Goal: Navigation & Orientation: Find specific page/section

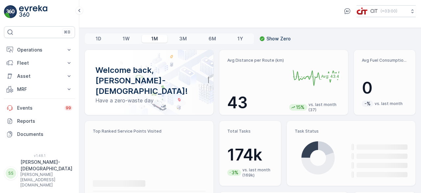
click at [44, 60] on p "Fleet" at bounding box center [39, 63] width 45 height 7
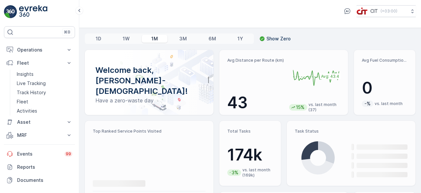
click at [41, 81] on p "Live Tracking" at bounding box center [31, 83] width 29 height 7
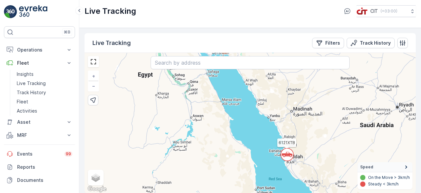
click at [289, 152] on circle at bounding box center [287, 154] width 12 height 12
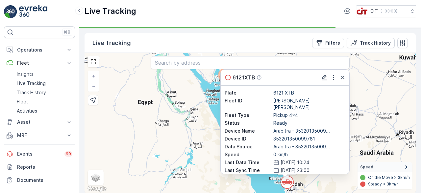
click at [364, 129] on div "` 6 9 119 6121XTB 6121XTB Plate 6121 XTB Fleet ID Saleh [PERSON_NAME] Fleet Typ…" at bounding box center [249, 123] width 331 height 141
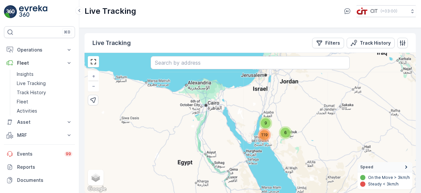
click at [288, 130] on div "6" at bounding box center [285, 133] width 10 height 10
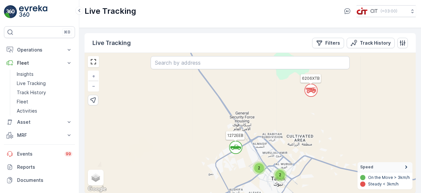
click at [259, 166] on span "2" at bounding box center [259, 168] width 2 height 5
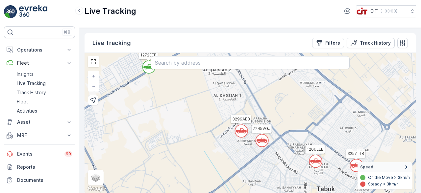
click at [261, 141] on icon at bounding box center [261, 140] width 11 height 5
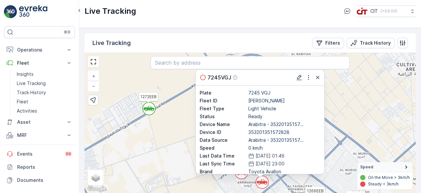
click at [174, 165] on div "` ` ` ` ` ` ` ` ` ` ` ` ` ` ` 2 ` 2 ` ` 3 ` ` 3 ` ` ` ` ` ` ` ` ` 2 ` 2 ` ` ` `…" at bounding box center [249, 123] width 331 height 141
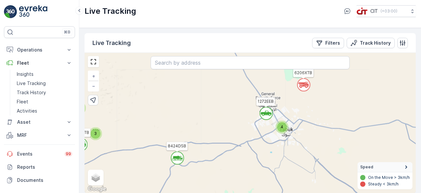
click at [332, 44] on p "Filters" at bounding box center [332, 43] width 15 height 7
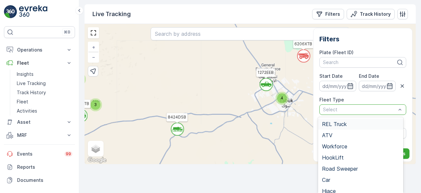
scroll to position [32, 0]
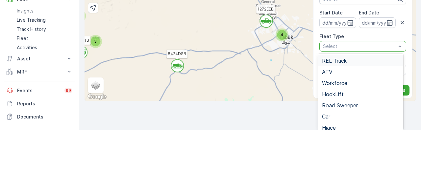
click at [338, 121] on span "REL Truck" at bounding box center [334, 124] width 25 height 6
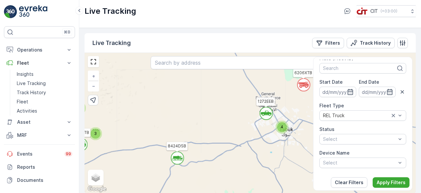
scroll to position [25, 0]
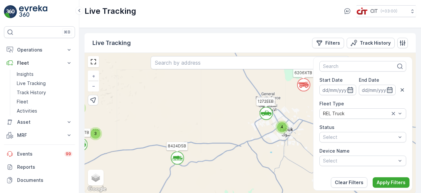
click at [388, 182] on p "Apply Filters" at bounding box center [390, 182] width 29 height 7
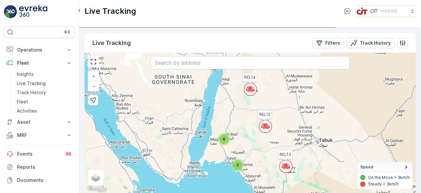
click at [219, 134] on div "8" at bounding box center [224, 139] width 10 height 10
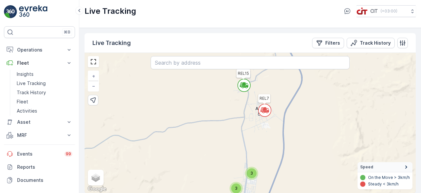
click at [252, 171] on span "3" at bounding box center [251, 173] width 3 height 5
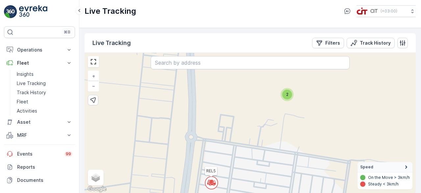
click at [293, 88] on div "2" at bounding box center [286, 94] width 13 height 13
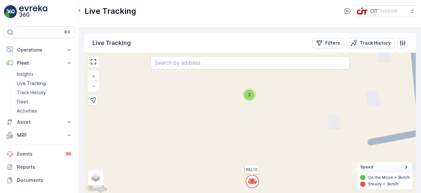
click at [249, 92] on span "2" at bounding box center [249, 94] width 2 height 5
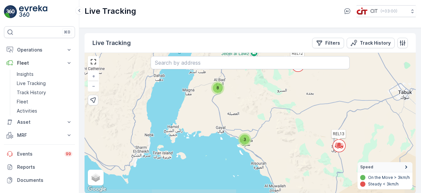
click at [247, 135] on div "3" at bounding box center [244, 140] width 10 height 10
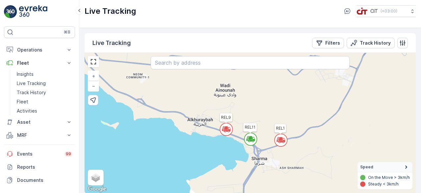
click at [273, 97] on div "3 3 REL13 REL14 REL12 REL7 REL11 REL15 REL1 REL9 + − Satellite Roadmap Terrain …" at bounding box center [249, 123] width 331 height 141
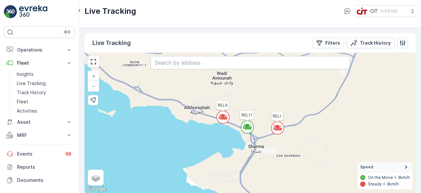
click at [250, 121] on circle at bounding box center [247, 127] width 12 height 12
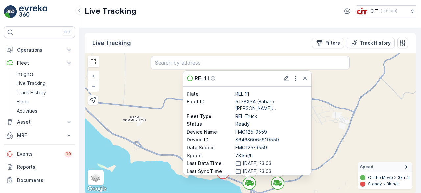
click at [332, 147] on div "3 3 REL13 REL14 REL12 REL7 REL11 REL15 REL1 REL9 REL11 Plate REL 11 Fleet ID 51…" at bounding box center [249, 123] width 331 height 141
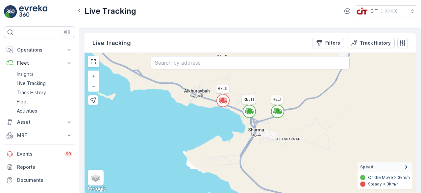
click at [255, 107] on div "3 3 REL13 REL14 REL12 REL7 REL11 REL15 REL1 REL9 + − Satellite Roadmap Terrain …" at bounding box center [249, 123] width 331 height 141
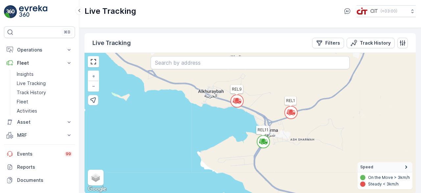
click at [330, 109] on div "3 3 REL13 REL14 REL12 REL7 REL11 REL15 REL1 REL9 + − Satellite Roadmap Terrain …" at bounding box center [249, 123] width 331 height 141
